Goal: Transaction & Acquisition: Download file/media

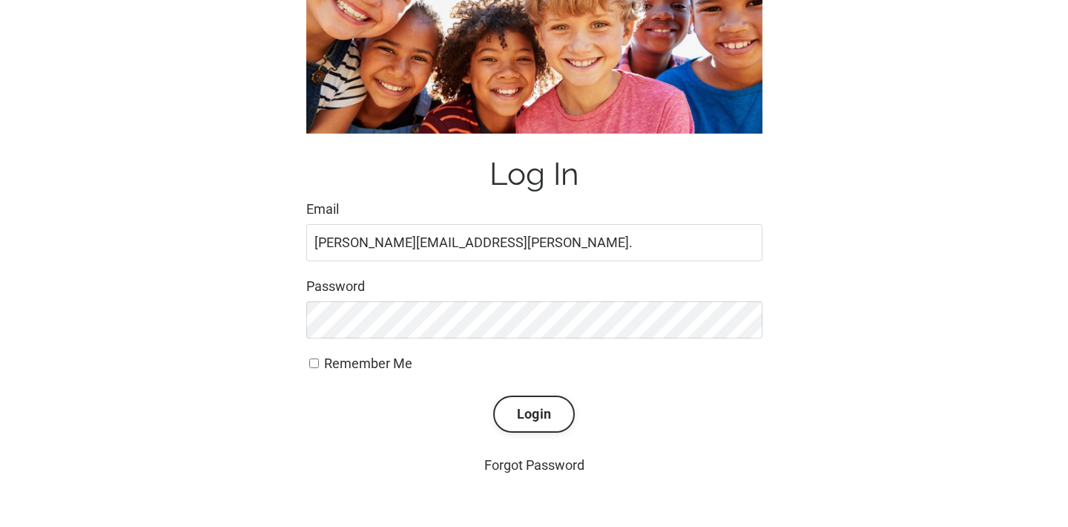
scroll to position [202, 0]
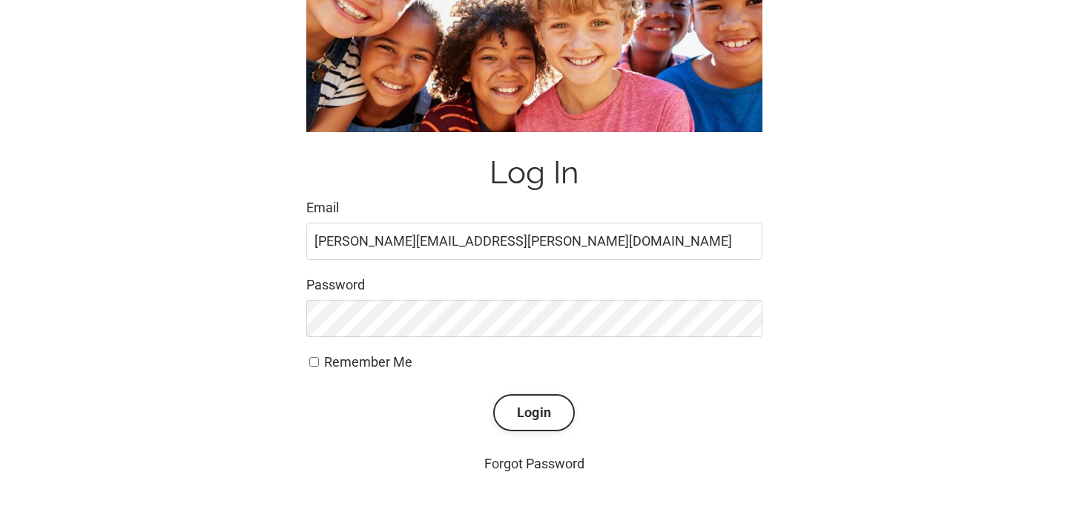
type input "jane.goaslind@gmail.com"
click at [533, 410] on button "Login" at bounding box center [534, 412] width 82 height 37
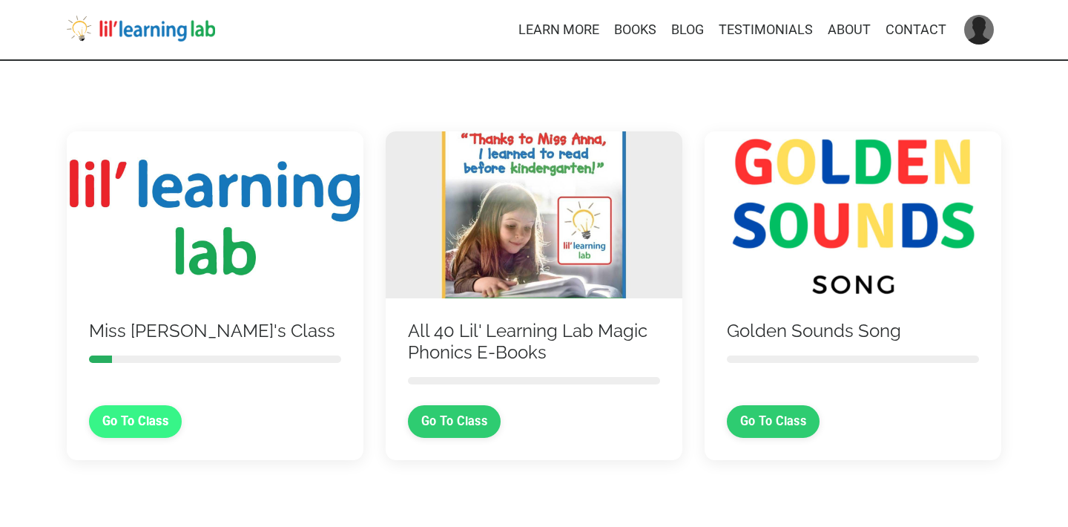
click at [141, 418] on link "Go To Class" at bounding box center [135, 421] width 93 height 33
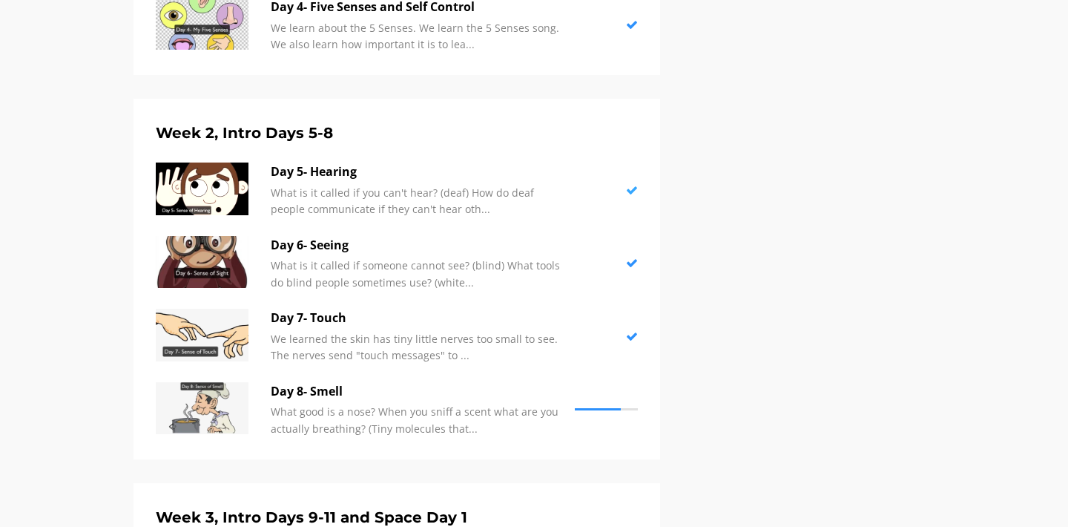
scroll to position [1213, 0]
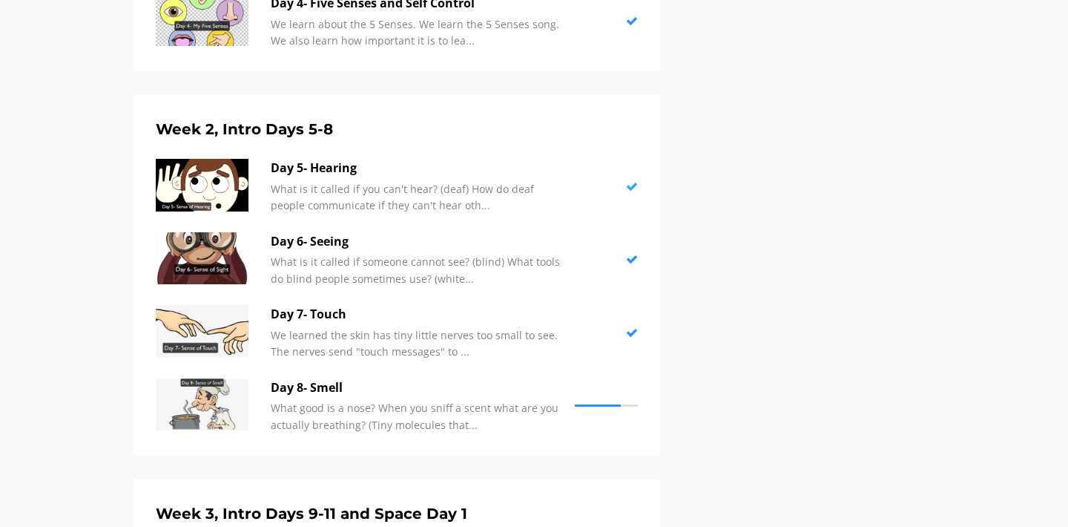
click at [337, 161] on p "Day 5- Hearing" at bounding box center [419, 168] width 297 height 19
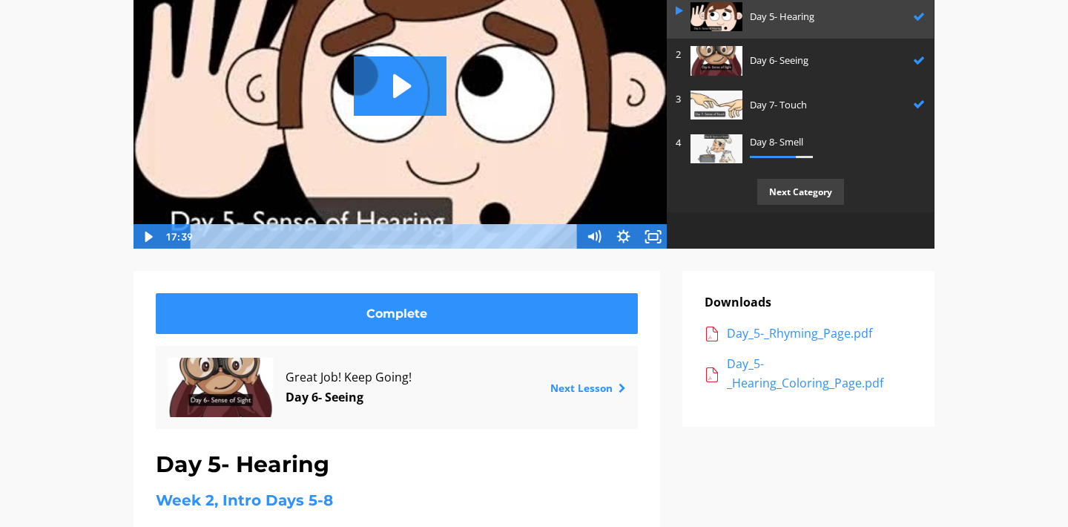
scroll to position [219, 0]
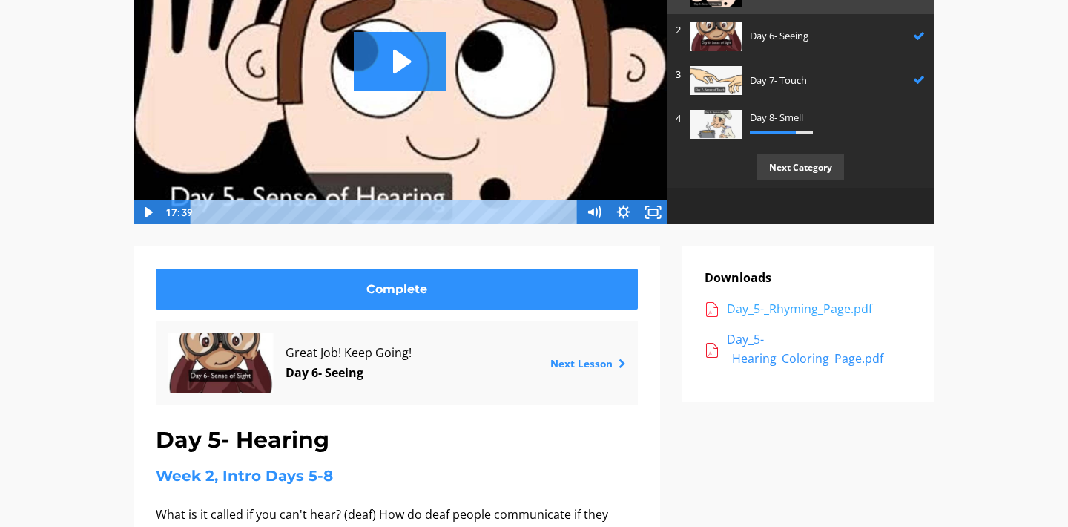
click at [837, 309] on div "Day_5-_Rhyming_Page.pdf" at bounding box center [819, 309] width 185 height 19
click at [824, 358] on div "Day_5-_Hearing_Coloring_Page.pdf" at bounding box center [819, 349] width 185 height 38
